Goal: Information Seeking & Learning: Understand process/instructions

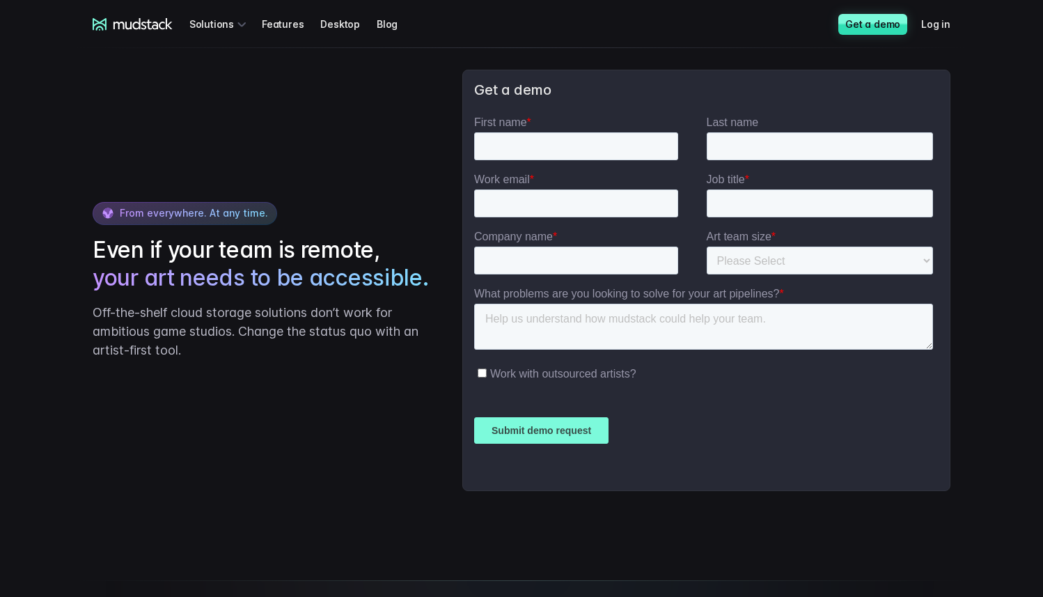
scroll to position [3492, 0]
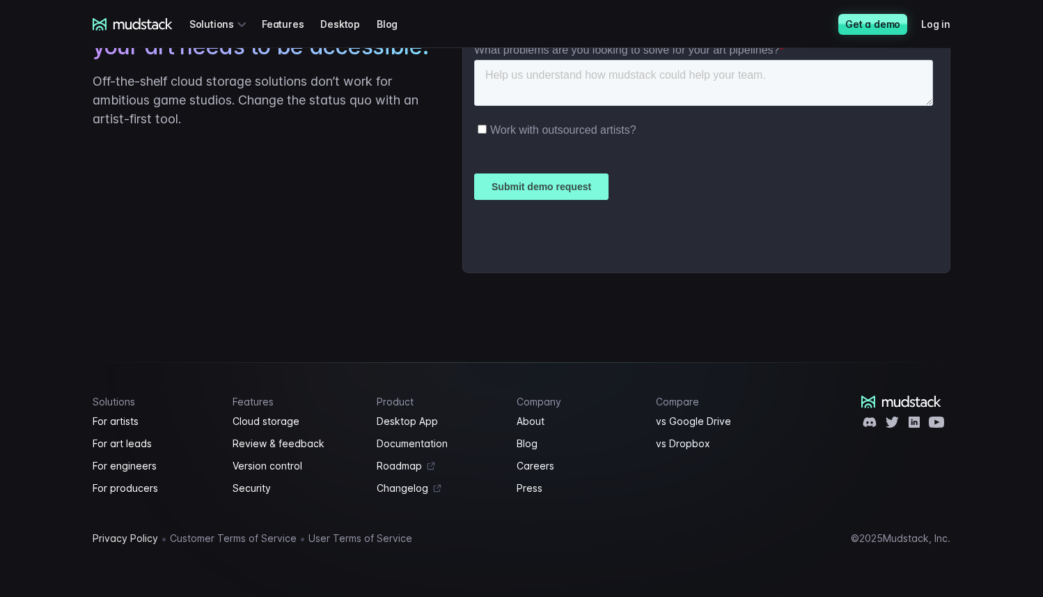
click at [113, 536] on link "Privacy Policy" at bounding box center [125, 538] width 65 height 17
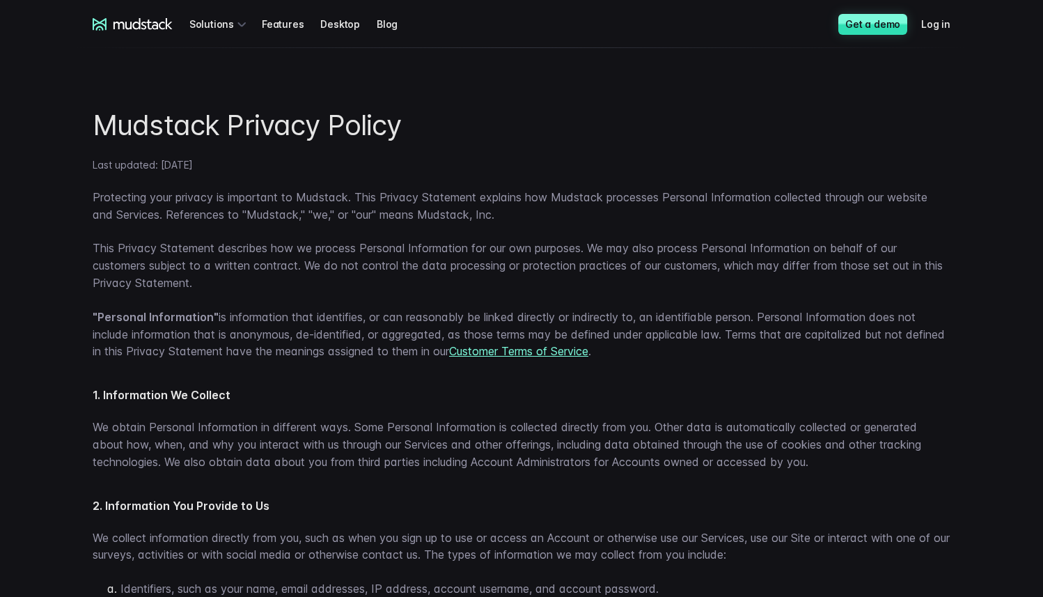
click at [193, 314] on strong ""Personal Information"" at bounding box center [156, 317] width 126 height 14
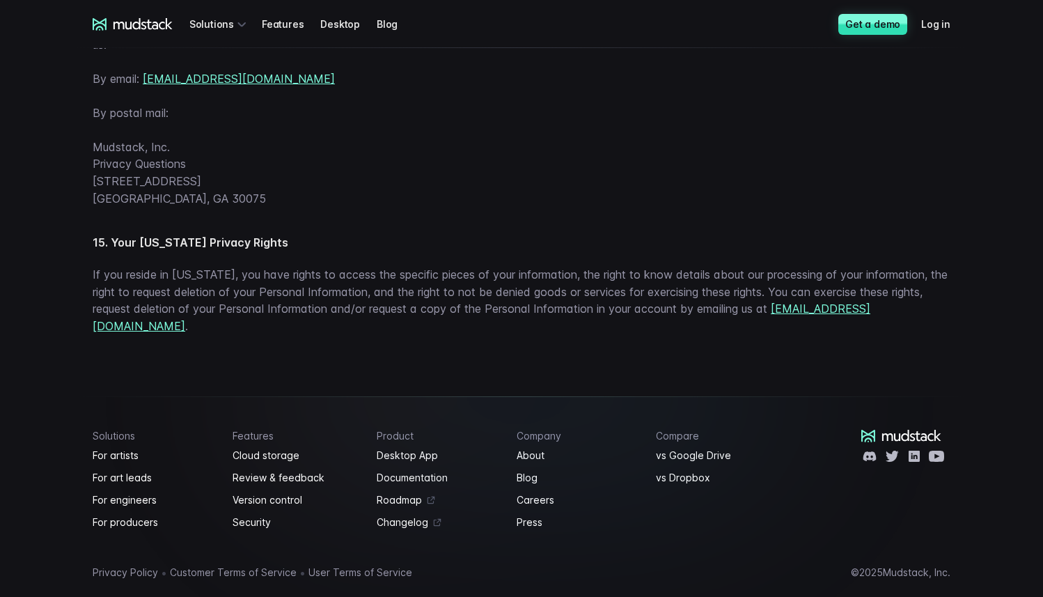
scroll to position [4431, 0]
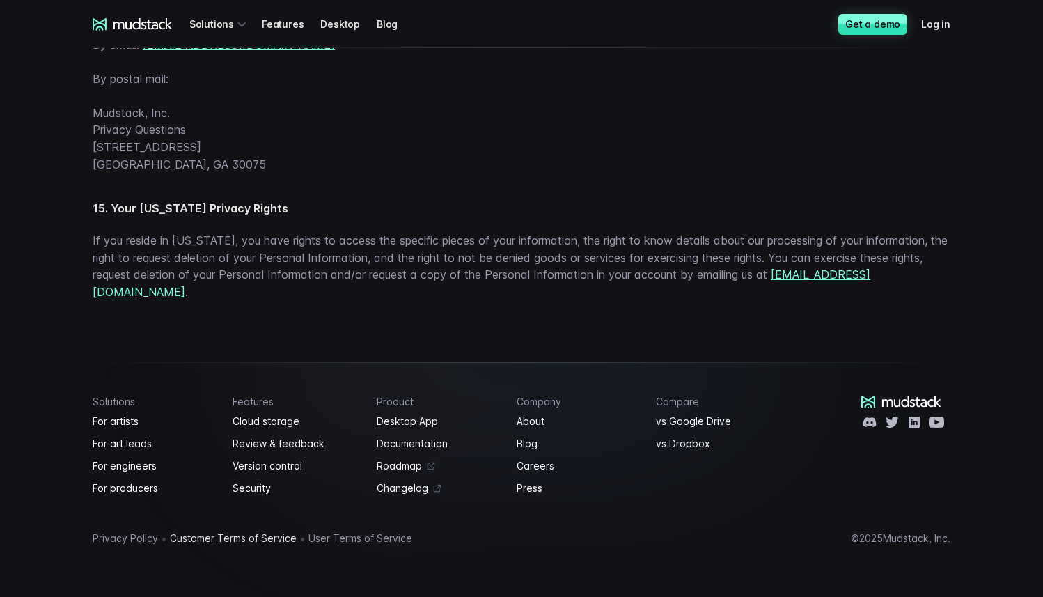
click at [236, 539] on link "Customer Terms of Service" at bounding box center [233, 538] width 127 height 17
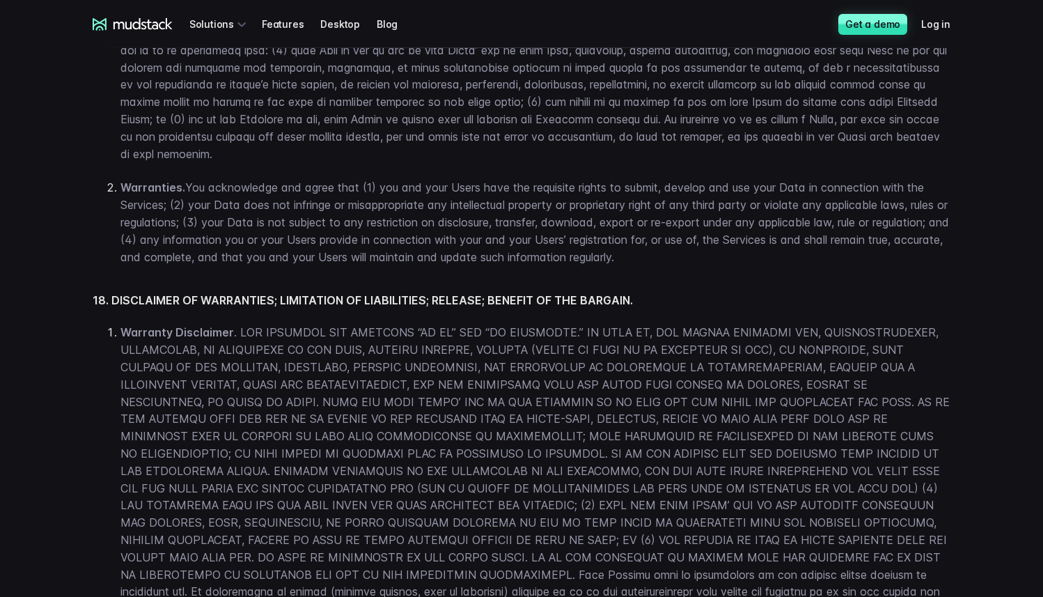
scroll to position [5328, 0]
